Goal: Task Accomplishment & Management: Manage account settings

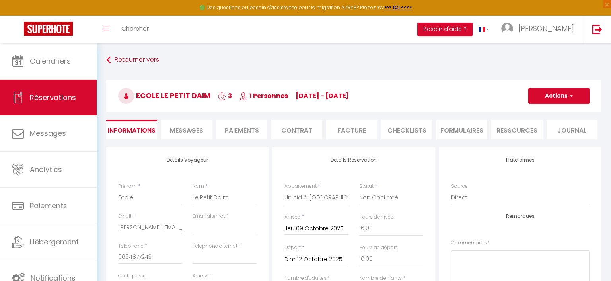
select select "73726"
select select "2"
select select "16:00"
select select "10:00"
select select "10"
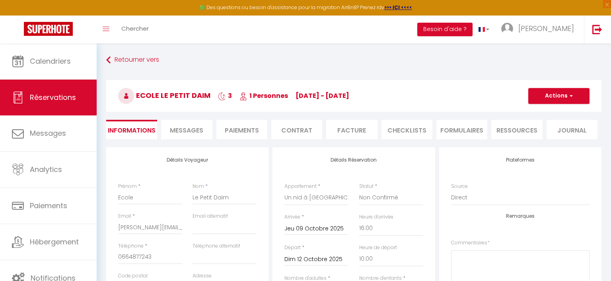
select select "14"
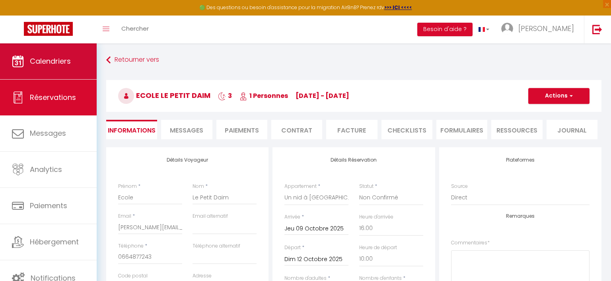
scroll to position [43, 0]
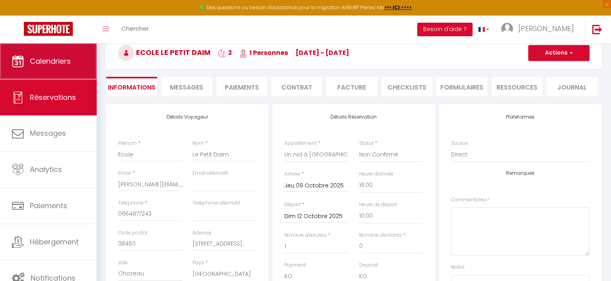
click at [41, 58] on span "Calendriers" at bounding box center [50, 61] width 41 height 10
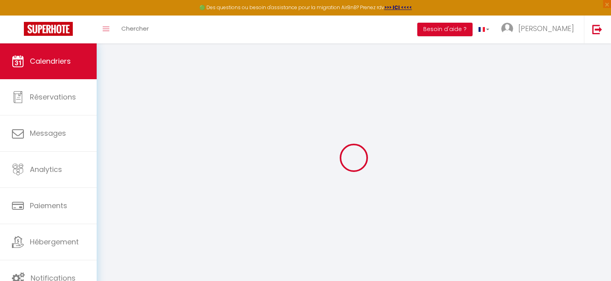
select select
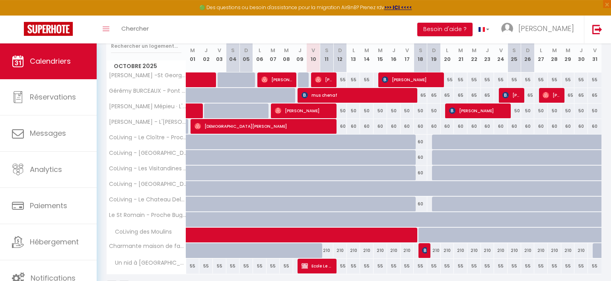
scroll to position [134, 0]
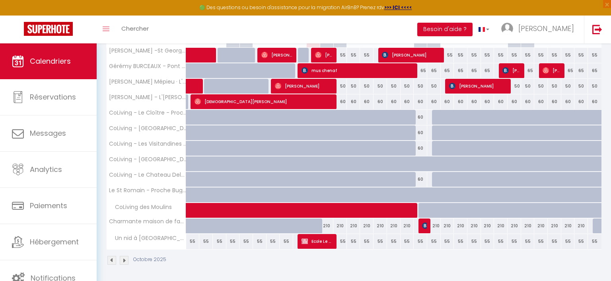
click at [421, 116] on div "60" at bounding box center [421, 117] width 14 height 15
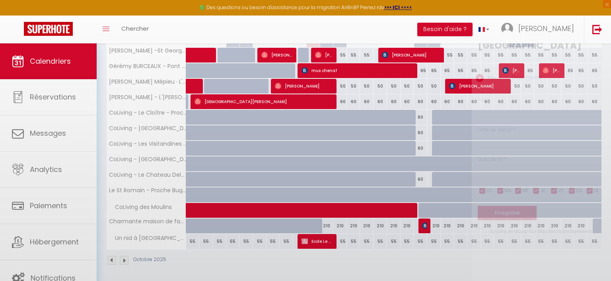
type input "60"
select select "1"
type input "Sam 18 Octobre 2025"
type input "Dim 19 Octobre 2025"
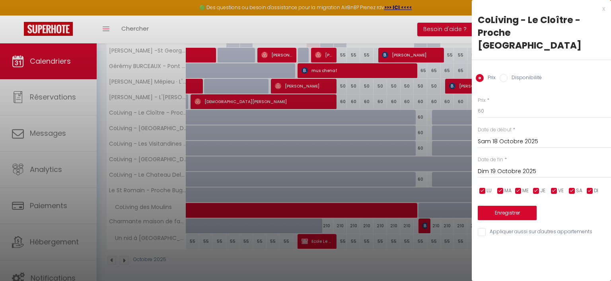
click at [503, 74] on input "Disponibilité" at bounding box center [504, 78] width 8 height 8
radio input "true"
radio input "false"
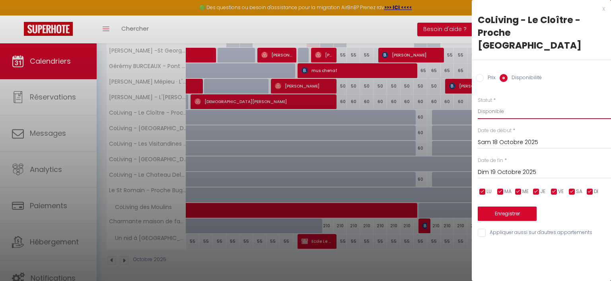
select select "0"
click option "Indisponible" at bounding box center [0, 0] width 0 height 0
click at [480, 229] on input "Appliquer aussi sur d'autres appartements" at bounding box center [544, 233] width 133 height 8
checkbox input "true"
click at [509, 207] on button "Enregistrer" at bounding box center [507, 214] width 59 height 14
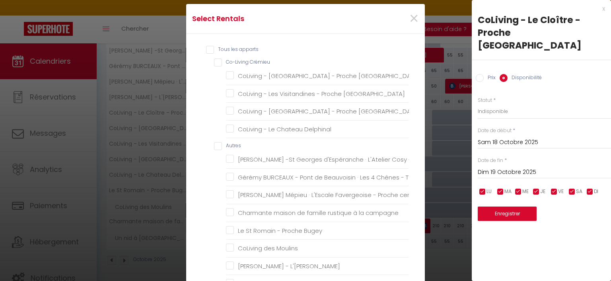
click at [219, 61] on Crémieu "Co-Living Crémieu" at bounding box center [311, 62] width 195 height 8
checkbox Crémieu "true"
checkbox Lyon "true"
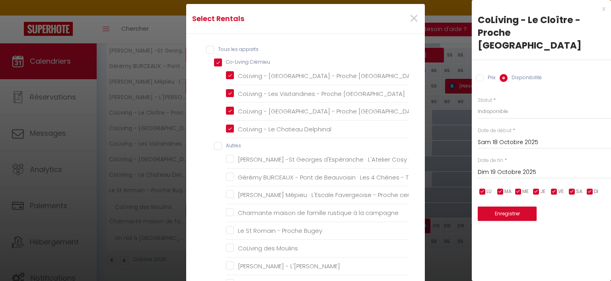
checkbox Delphinal "true"
checkbox input "false"
checkbox ville "false"
checkbox neuf "false"
checkbox centrales "false"
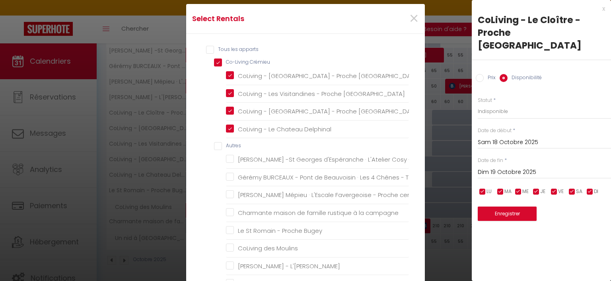
checkbox campagne "false"
checkbox Bugey "false"
checkbox Moulins "false"
checkbox Berjallien "false"
checkbox Crémieu "false"
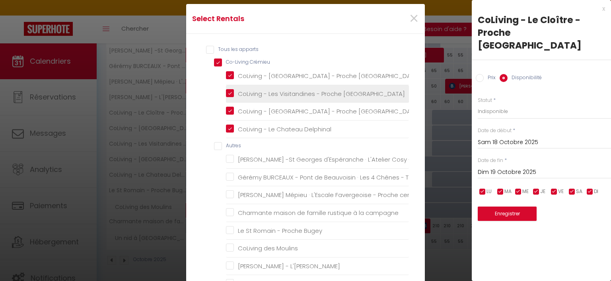
scroll to position [15, 0]
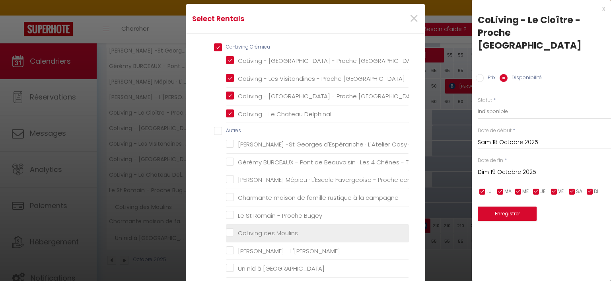
click at [232, 232] on Moulins "CoLiving des Moulins" at bounding box center [317, 233] width 183 height 8
checkbox Moulins "true"
checkbox ville "false"
checkbox neuf "false"
checkbox centrales "false"
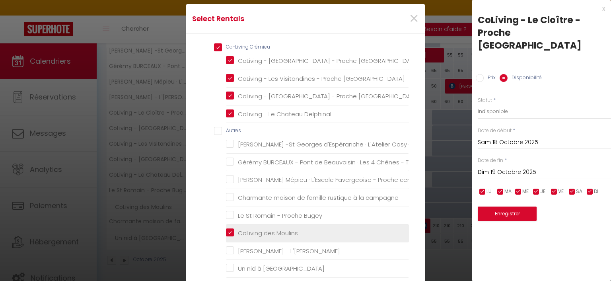
checkbox campagne "false"
checkbox Bugey "false"
checkbox Berjallien "false"
checkbox Crémieu "false"
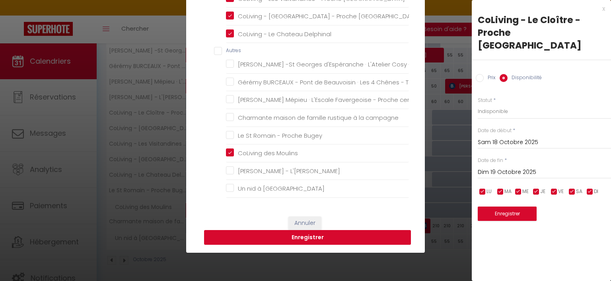
click at [345, 236] on button "Enregistrer" at bounding box center [307, 237] width 207 height 15
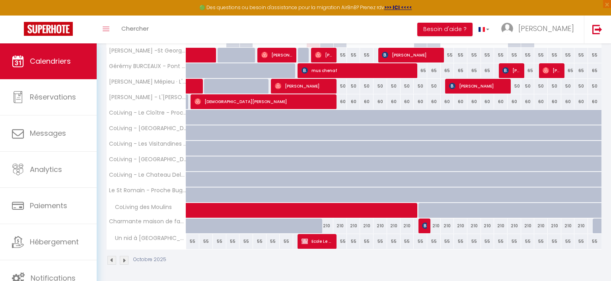
scroll to position [0, 0]
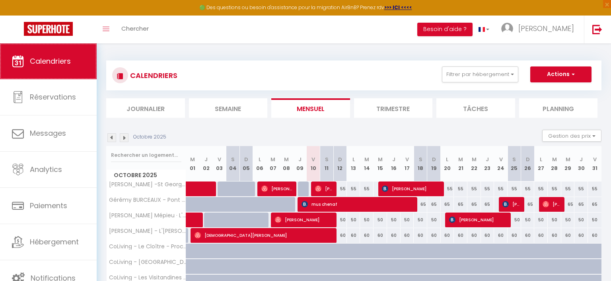
click at [52, 60] on span "Calendriers" at bounding box center [50, 61] width 41 height 10
